Goal: Navigation & Orientation: Find specific page/section

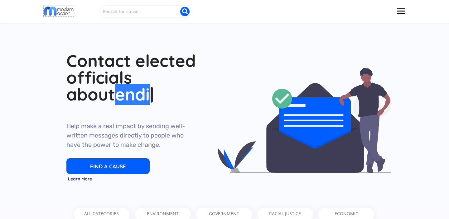
click at [393, 12] on div at bounding box center [224, 11] width 374 height 23
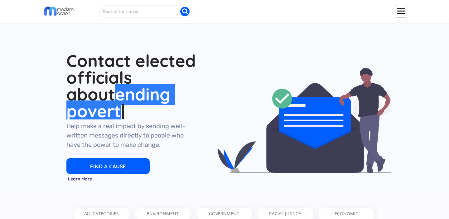
click at [400, 12] on button at bounding box center [400, 11] width 11 height 12
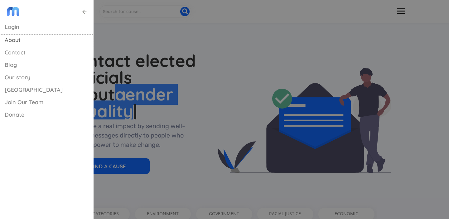
click at [13, 41] on div "About" at bounding box center [40, 41] width 81 height 12
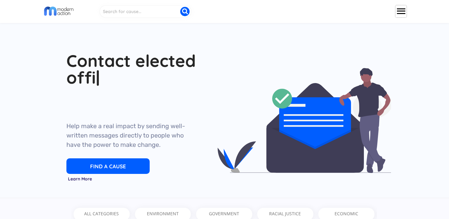
click at [402, 8] on button at bounding box center [400, 11] width 11 height 12
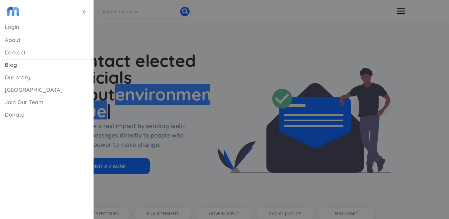
click at [16, 65] on div "Blog" at bounding box center [40, 66] width 81 height 12
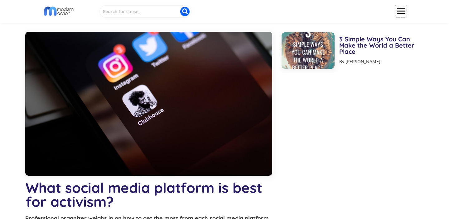
click at [401, 8] on button at bounding box center [400, 11] width 11 height 12
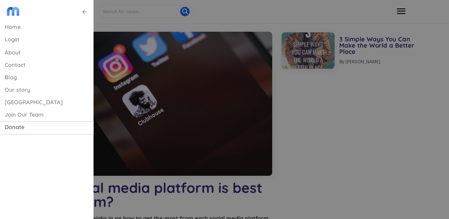
click at [27, 130] on div "Donate" at bounding box center [40, 128] width 81 height 12
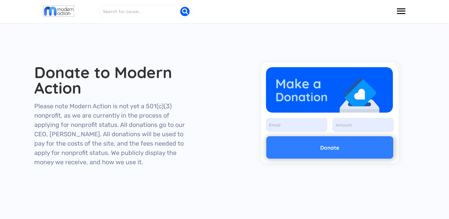
click at [59, 13] on img at bounding box center [59, 11] width 30 height 11
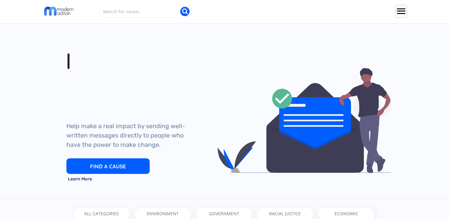
click at [402, 8] on button at bounding box center [400, 11] width 11 height 12
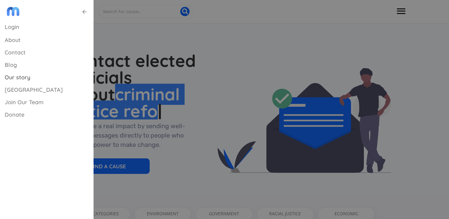
click at [17, 80] on div "Our story" at bounding box center [40, 78] width 81 height 12
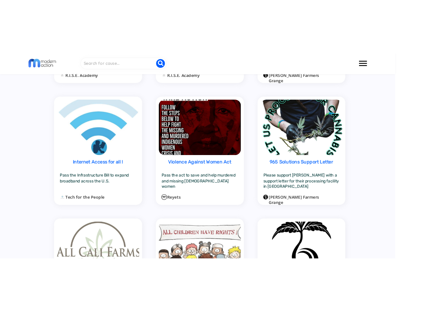
scroll to position [582, 0]
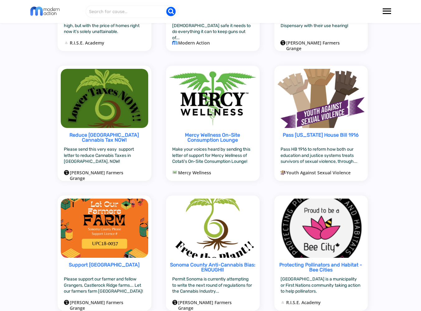
click at [375, 58] on div "Pass [US_STATE] House Bill 1916 Pass HB 1916 to reform how both our education a…" at bounding box center [321, 123] width 108 height 130
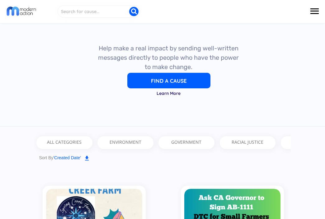
scroll to position [0, 0]
